Goal: Task Accomplishment & Management: Schedule New Meeting +

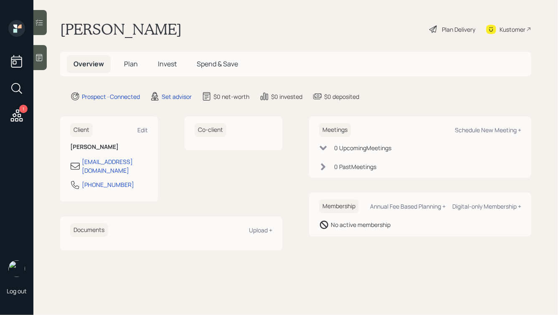
click at [38, 56] on icon at bounding box center [39, 57] width 8 height 8
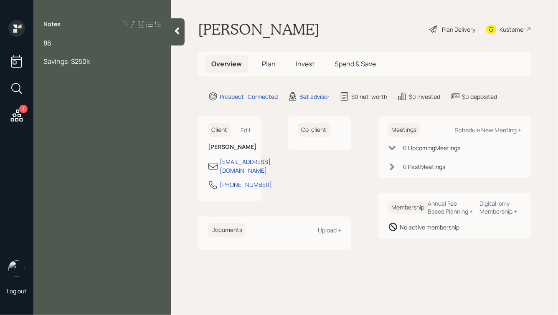
click at [66, 62] on span "Savings: $250k" at bounding box center [66, 61] width 46 height 9
click at [105, 72] on div "Savings in between CDs, [PERSON_NAME] account: $250k" at bounding box center [102, 66] width 118 height 18
click at [59, 42] on div "86" at bounding box center [102, 42] width 118 height 9
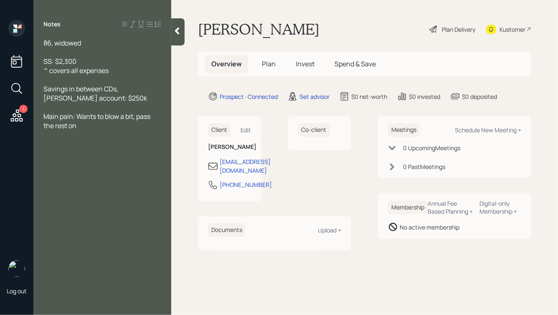
click at [104, 98] on div "Savings in between CDs, [PERSON_NAME] account: $250k" at bounding box center [102, 93] width 118 height 18
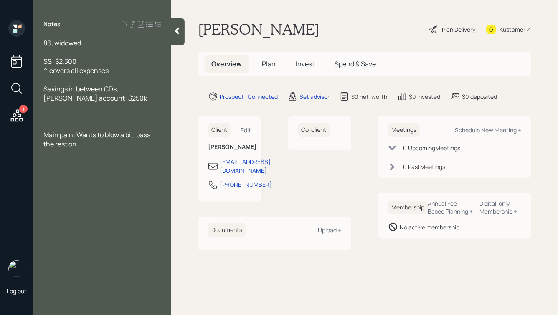
click at [98, 102] on div "Savings in between CDs, [PERSON_NAME] account: $250k" at bounding box center [102, 93] width 118 height 18
click at [71, 116] on div at bounding box center [102, 116] width 118 height 9
click at [90, 61] on div "SS: $2,300" at bounding box center [102, 61] width 118 height 9
click at [182, 33] on div at bounding box center [177, 31] width 13 height 27
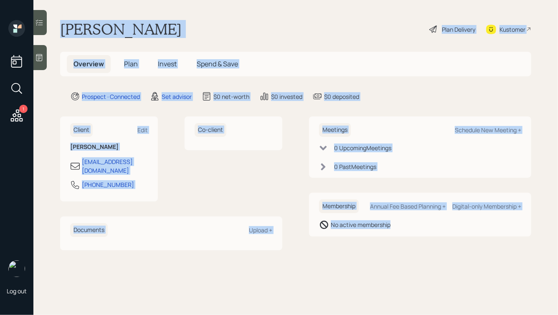
drag, startPoint x: 58, startPoint y: 27, endPoint x: 423, endPoint y: 239, distance: 421.5
click at [423, 239] on main "[PERSON_NAME] Plan Delivery Kustomer Overview Plan Invest Spend & Save Prospect…" at bounding box center [295, 157] width 524 height 315
click at [423, 239] on div "Meetings Schedule New Meeting + 0 Upcoming Meeting s 0 Past Meeting s Membershi…" at bounding box center [420, 183] width 222 height 134
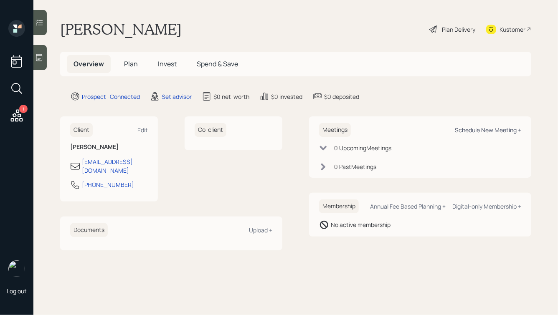
click at [480, 128] on div "Schedule New Meeting +" at bounding box center [487, 130] width 66 height 8
select select "round-[PERSON_NAME]"
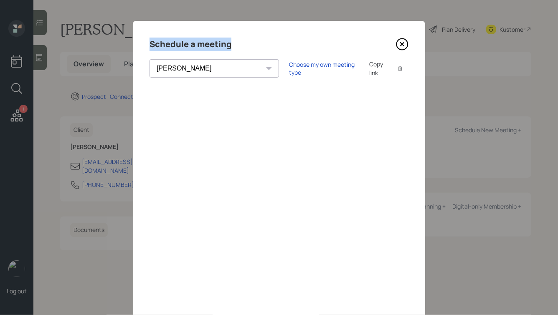
drag, startPoint x: 234, startPoint y: 47, endPoint x: 134, endPoint y: 42, distance: 100.3
click at [134, 42] on div "Schedule a meeting [PERSON_NAME] [PERSON_NAME] [PERSON_NAME] [PERSON_NAME] [PER…" at bounding box center [279, 188] width 292 height 334
click at [289, 67] on div "Choose my own meeting type" at bounding box center [324, 69] width 70 height 16
